Goal: Task Accomplishment & Management: Complete application form

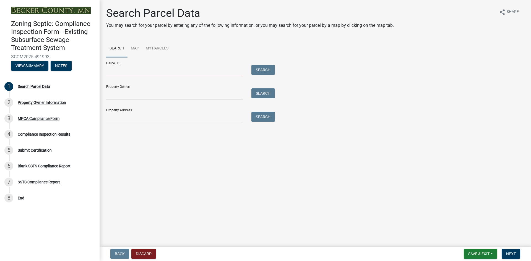
click at [159, 71] on input "Parcel ID:" at bounding box center [174, 70] width 137 height 11
paste input "061000933"
type input "061000933"
click at [269, 72] on button "Search" at bounding box center [263, 70] width 24 height 10
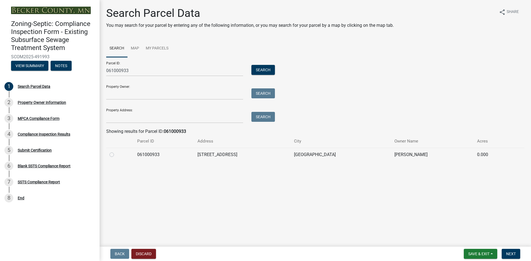
click at [116, 152] on label at bounding box center [116, 152] width 0 height 0
click at [116, 155] on input "radio" at bounding box center [118, 154] width 4 height 4
radio input "true"
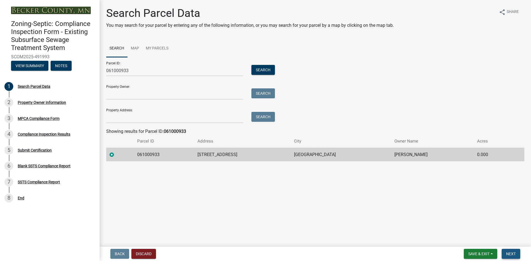
click at [510, 255] on span "Next" at bounding box center [511, 254] width 10 height 4
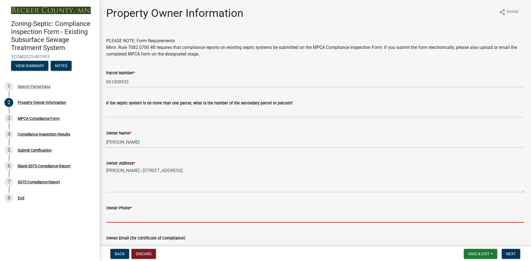
click at [127, 218] on input "Owner Phone *" at bounding box center [315, 217] width 418 height 11
paste input "[PHONE_NUMBER]"
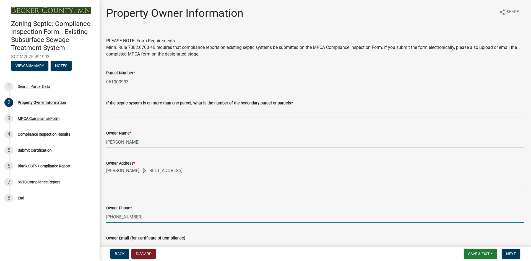
type input "[PHONE_NUMBER]"
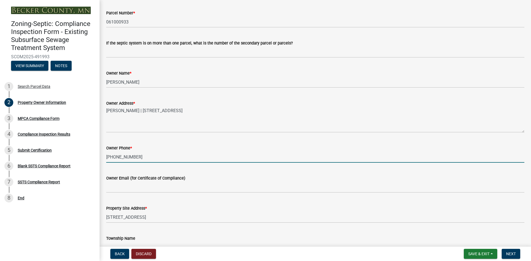
scroll to position [83, 0]
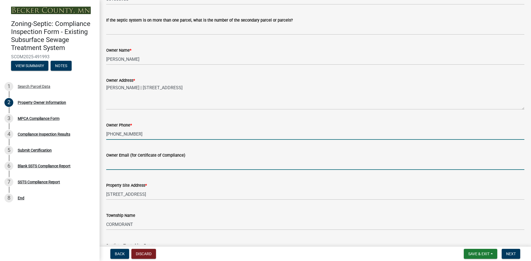
click at [162, 168] on input "Owner Email (for Certificate of Compliance)" at bounding box center [315, 164] width 418 height 11
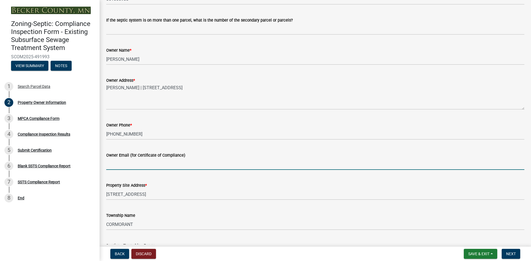
paste input "[EMAIL_ADDRESS][DOMAIN_NAME]"
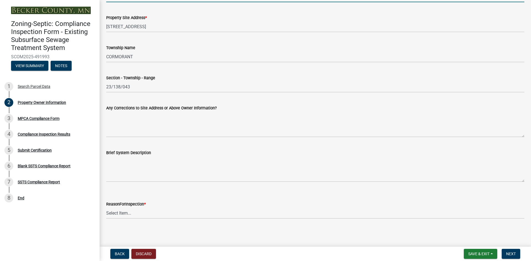
scroll to position [252, 0]
type input "[EMAIL_ADDRESS][DOMAIN_NAME]"
click at [144, 215] on select "Select Item... Property Sale Lake Study Required for Permit Other" at bounding box center [315, 212] width 418 height 11
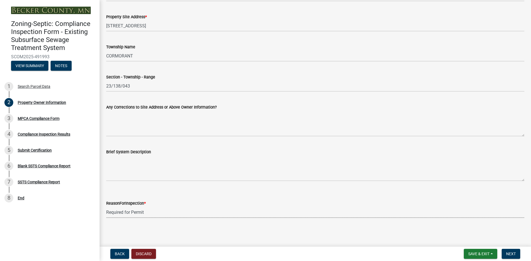
click at [106, 207] on select "Select Item... Property Sale Lake Study Required for Permit Other" at bounding box center [315, 212] width 418 height 11
select select "945f6891-bcff-43bc-87f4-41d33ca130f5"
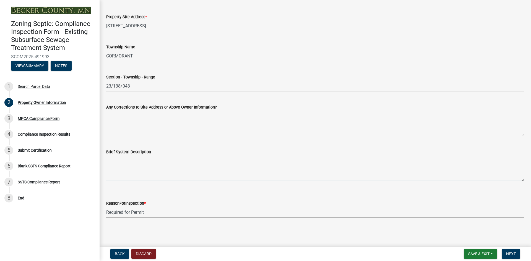
click at [138, 177] on textarea "Brief System Description" at bounding box center [315, 168] width 418 height 26
paste textarea "1500 gallon 2-compartment plastic septic tank and 500 gallon plastic pump tank …"
click at [151, 164] on textarea "2 septics on parcel: 1500 gallon 2-compartment plastic septic tank and 500 gall…" at bounding box center [315, 168] width 418 height 26
paste textarea "1500 gallon holding tank"
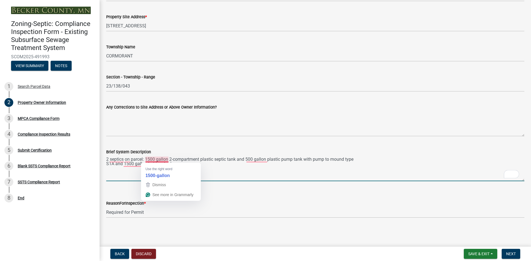
click at [146, 160] on textarea "2 septics on parcel: 1500 gallon 2-compartment plastic septic tank and 500 gall…" at bounding box center [315, 168] width 418 height 26
click at [123, 165] on textarea "2 septics on parcel: 10 1500 gallon 2-compartment plastic septic tank and 500 g…" at bounding box center [315, 168] width 418 height 26
click at [149, 159] on textarea "2 septics on parcel: 10 1500 gallon 2-compartment plastic septic tank and 500 g…" at bounding box center [315, 168] width 418 height 26
type textarea "2 septics on parcel: 1) 1500 gallon 2-compartment plastic septic tank and 500 g…"
click at [508, 254] on span "Next" at bounding box center [511, 254] width 10 height 4
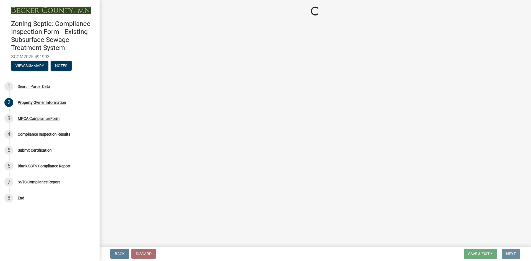
scroll to position [0, 0]
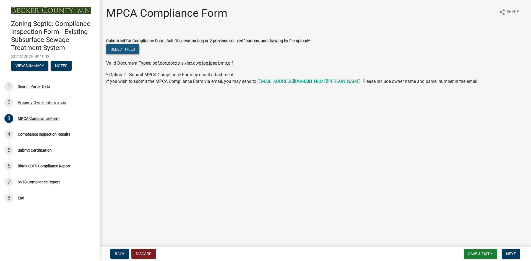
click at [123, 50] on button "Select files" at bounding box center [122, 49] width 33 height 10
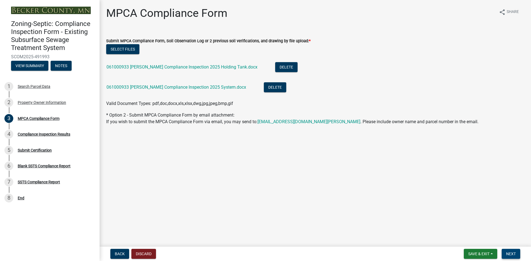
click at [512, 255] on span "Next" at bounding box center [511, 254] width 10 height 4
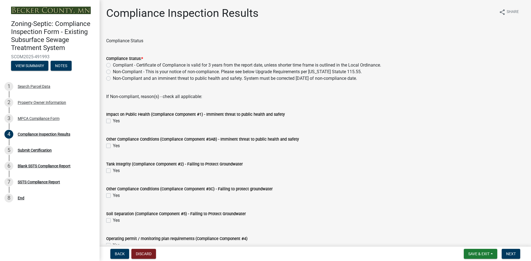
click at [113, 64] on label "Compliant - Certificate of Compliance is valid for 3 years from the report date…" at bounding box center [247, 65] width 268 height 7
click at [113, 64] on input "Compliant - Certificate of Compliance is valid for 3 years from the report date…" at bounding box center [115, 64] width 4 height 4
radio input "true"
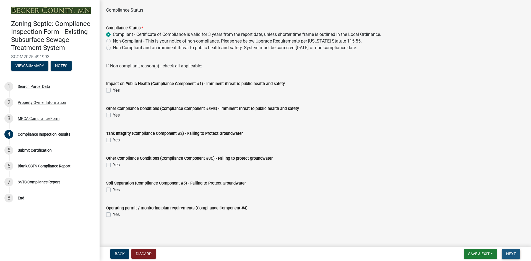
click at [511, 255] on span "Next" at bounding box center [511, 254] width 10 height 4
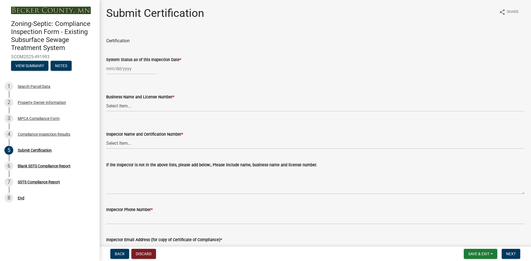
select select "10"
select select "2025"
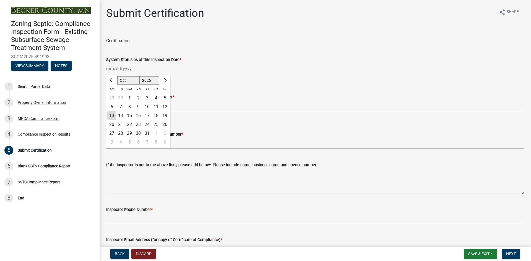
click at [147, 70] on div "[PERSON_NAME] Feb Mar Apr [PERSON_NAME][DATE] Oct Nov [DATE] 1526 1527 1528 152…" at bounding box center [131, 68] width 51 height 11
click at [129, 106] on div "8" at bounding box center [129, 107] width 9 height 9
type input "[DATE]"
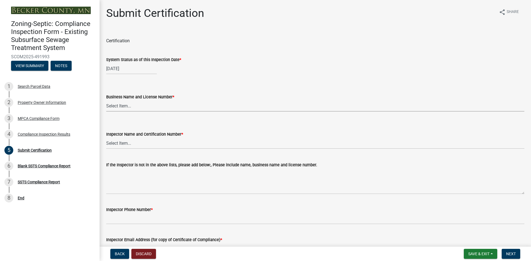
click at [136, 107] on select "Select Item... OTHER – Not listed (please add in next field and we will add to …" at bounding box center [315, 105] width 418 height 11
click at [106, 100] on select "Select Item... OTHER – Not listed (please add in next field and we will add to …" at bounding box center [315, 105] width 418 height 11
select select "2b738330-48aa-4409-96d6-d0693f9735a1"
click at [130, 142] on select "Select Item... OTHER – Not listed (please add in next field and we will add to …" at bounding box center [315, 143] width 418 height 11
click at [106, 138] on select "Select Item... OTHER – Not listed (please add in next field and we will add to …" at bounding box center [315, 143] width 418 height 11
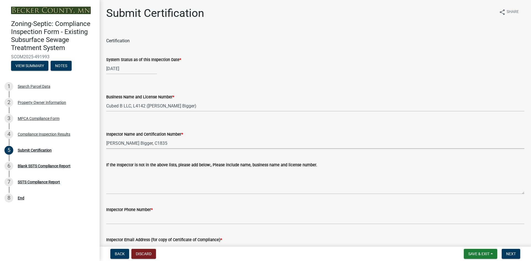
select select "4b2e459e-5176-4601-b2cf-d4e2936ebc18"
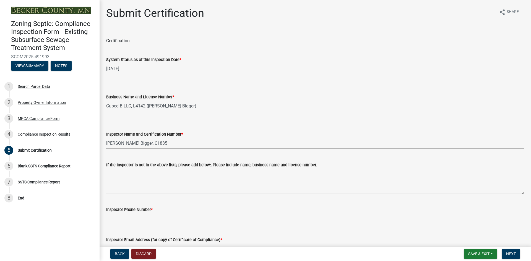
click at [133, 220] on input "Inspector Phone Number *" at bounding box center [315, 218] width 418 height 11
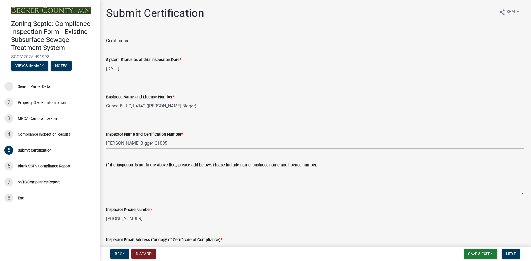
type input "[PHONE_NUMBER]"
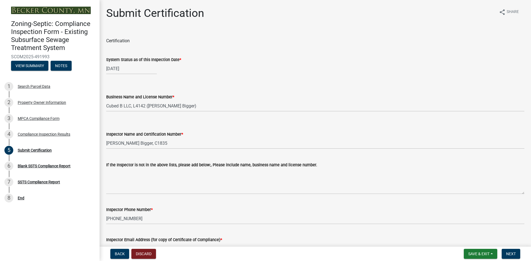
scroll to position [10, 0]
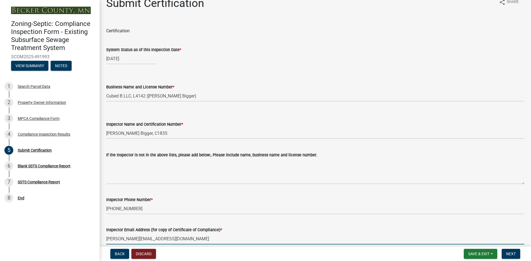
type input "[PERSON_NAME][EMAIL_ADDRESS][DOMAIN_NAME]"
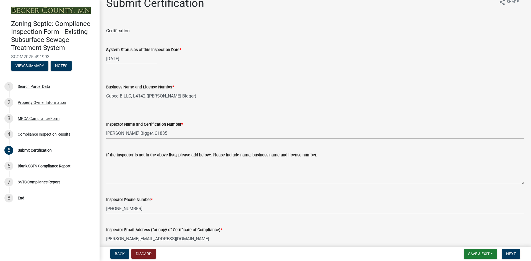
scroll to position [138, 0]
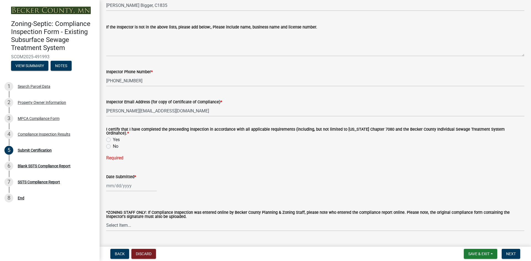
click at [113, 137] on label "Yes" at bounding box center [116, 140] width 7 height 7
click at [113, 137] on input "Yes" at bounding box center [115, 139] width 4 height 4
radio input "true"
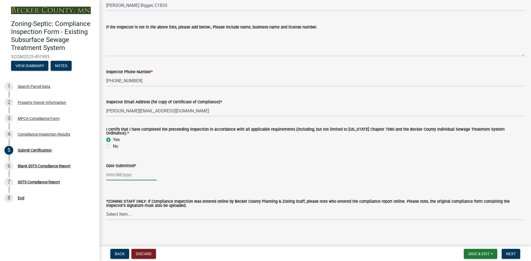
click at [123, 175] on div at bounding box center [131, 174] width 51 height 11
select select "10"
select select "2025"
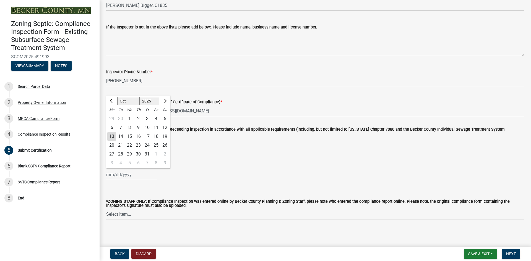
click at [110, 134] on div "13" at bounding box center [111, 136] width 9 height 9
type input "[DATE]"
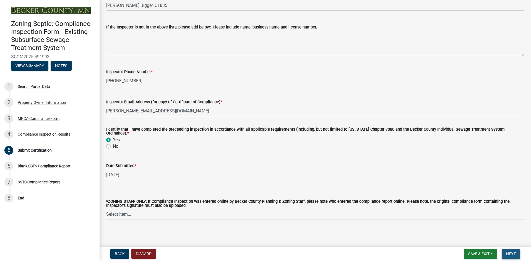
click at [506, 254] on button "Next" at bounding box center [511, 254] width 19 height 10
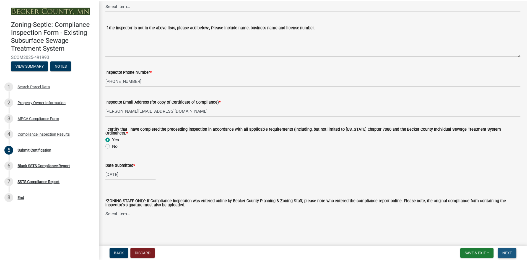
scroll to position [0, 0]
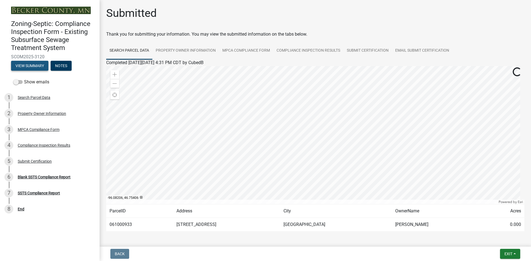
click at [36, 65] on button "View Summary" at bounding box center [29, 66] width 37 height 10
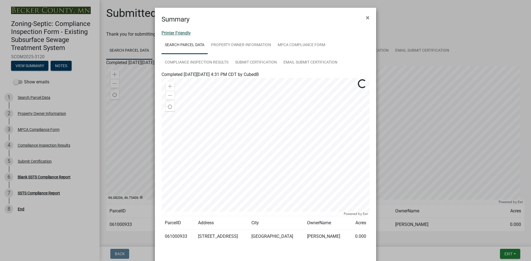
click at [185, 33] on link "Printer Friendly" at bounding box center [176, 32] width 29 height 5
click at [367, 19] on span "×" at bounding box center [368, 18] width 4 height 8
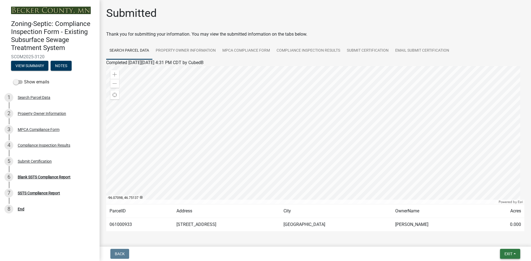
click at [508, 257] on button "Exit" at bounding box center [510, 254] width 20 height 10
click at [497, 241] on button "Save & Exit" at bounding box center [498, 239] width 44 height 13
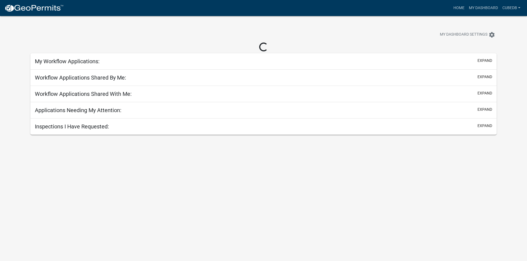
select select "3: 100"
